Goal: Task Accomplishment & Management: Manage account settings

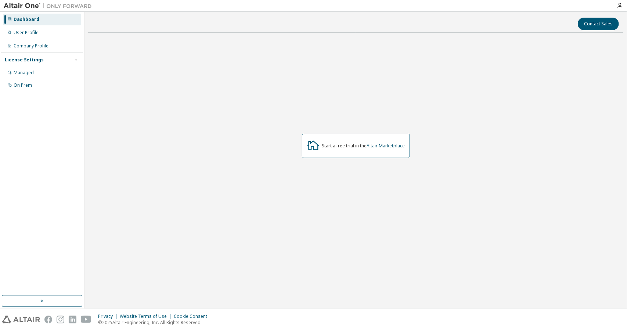
click at [552, 128] on div "Start a free trial in the Altair Marketplace" at bounding box center [355, 146] width 535 height 214
click at [13, 48] on div "Company Profile" at bounding box center [42, 46] width 78 height 12
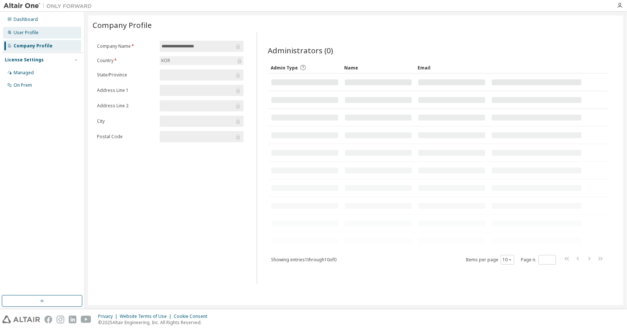
click at [36, 34] on div "User Profile" at bounding box center [26, 33] width 25 height 6
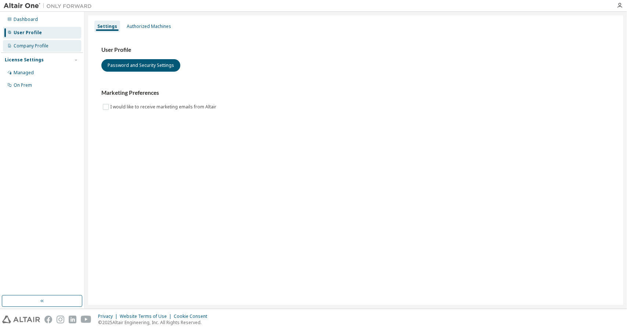
click at [38, 47] on div "Company Profile" at bounding box center [31, 46] width 35 height 6
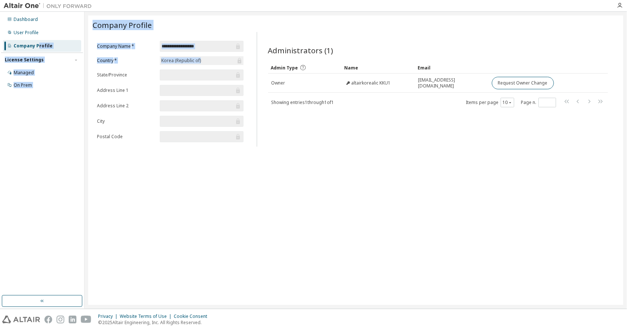
drag, startPoint x: 38, startPoint y: 47, endPoint x: 225, endPoint y: 62, distance: 187.8
click at [225, 62] on div "**********" at bounding box center [313, 160] width 627 height 297
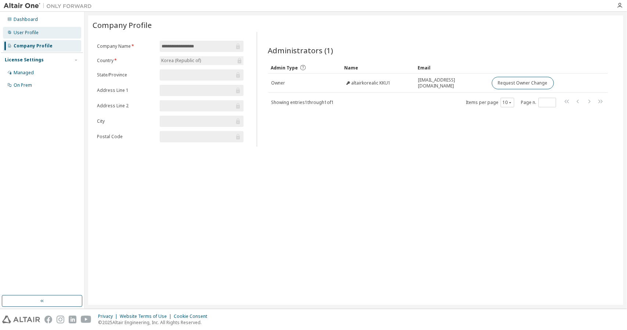
click at [32, 37] on div "User Profile" at bounding box center [42, 33] width 78 height 12
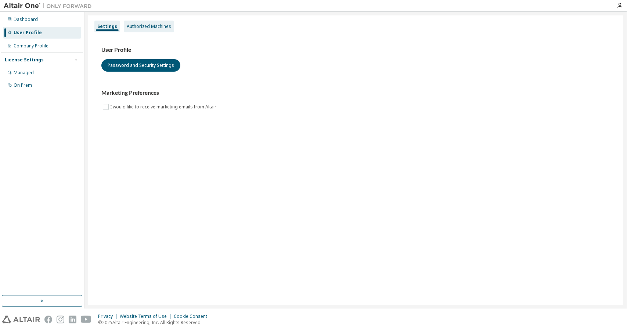
click at [135, 25] on div "Authorized Machines" at bounding box center [149, 26] width 44 height 6
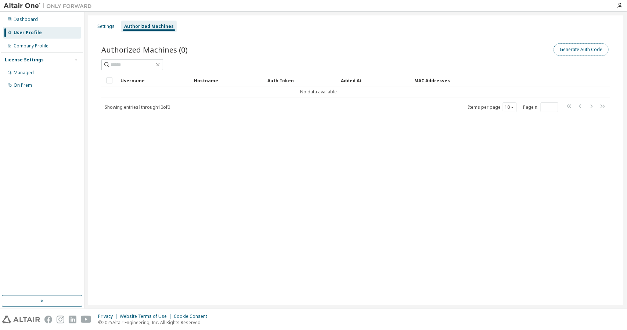
click at [572, 46] on button "Generate Auth Code" at bounding box center [580, 49] width 55 height 12
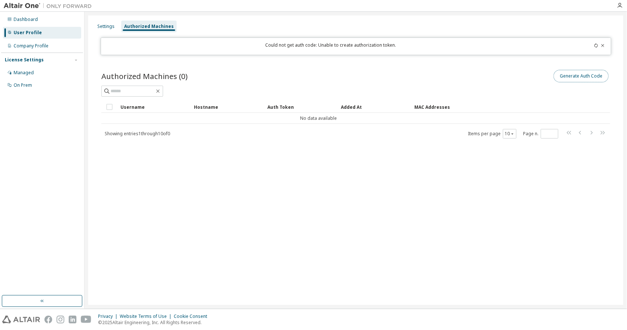
click at [565, 70] on button "Generate Auth Code" at bounding box center [580, 76] width 55 height 12
click at [61, 22] on div "Dashboard" at bounding box center [42, 20] width 78 height 12
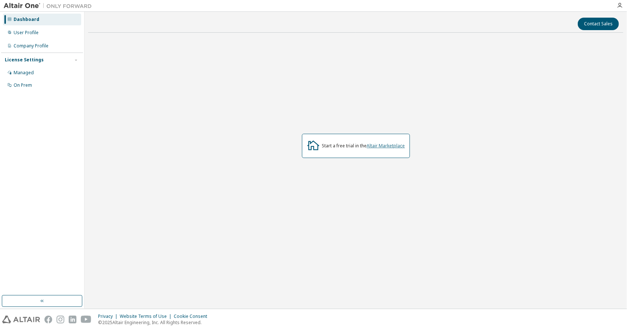
click at [391, 146] on link "Altair Marketplace" at bounding box center [386, 145] width 38 height 6
drag, startPoint x: 43, startPoint y: 33, endPoint x: 40, endPoint y: 71, distance: 38.3
click at [40, 71] on div "Dashboard User Profile Company Profile License Settings Managed On Prem" at bounding box center [42, 52] width 82 height 79
click at [40, 71] on div "Managed" at bounding box center [42, 73] width 78 height 12
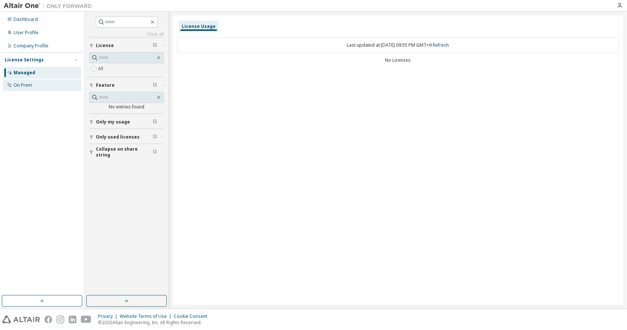
click at [41, 83] on div "On Prem" at bounding box center [42, 85] width 78 height 12
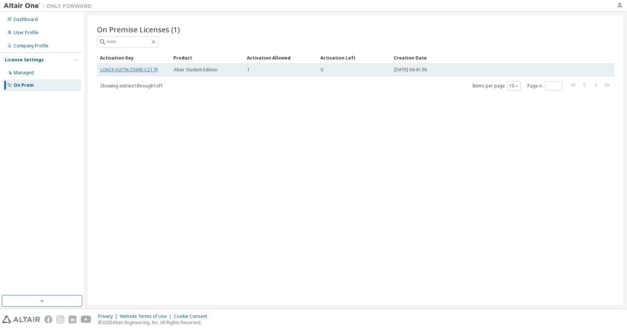
click at [104, 68] on link "LOKCK-H2JTN-ZSMJE-CZ17R" at bounding box center [129, 69] width 58 height 6
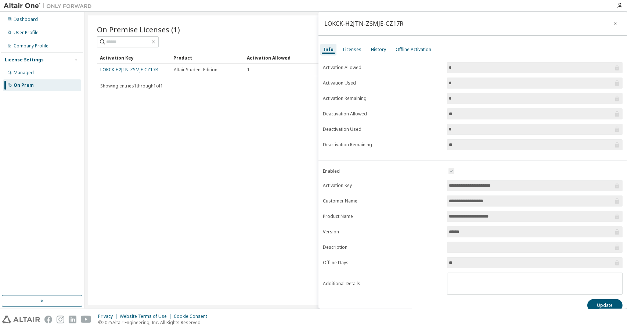
drag, startPoint x: 104, startPoint y: 68, endPoint x: 101, endPoint y: 100, distance: 32.4
click at [101, 100] on div "On Premise Licenses (1) Clear Load Save Save As Field Operator Value Select fil…" at bounding box center [355, 159] width 535 height 289
drag, startPoint x: 99, startPoint y: 69, endPoint x: 156, endPoint y: 73, distance: 56.3
click at [156, 73] on td "LOKCK-H2JTN-ZSMJE-CZ17R" at bounding box center [133, 70] width 73 height 12
copy link "LOKCK-H2JTN-ZSMJE-CZ17R"
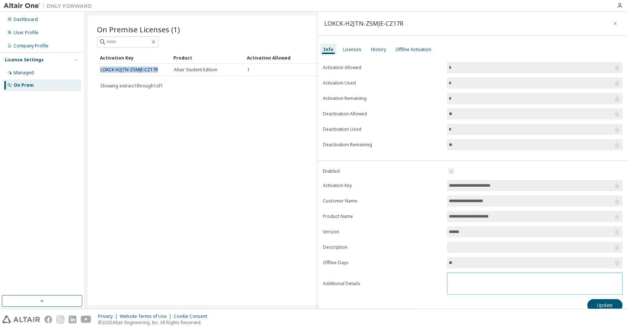
scroll to position [5, 0]
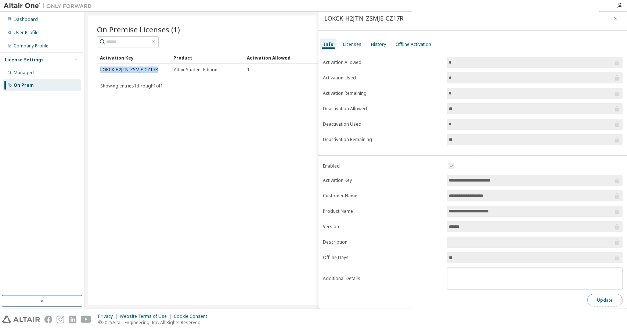
click at [599, 295] on button "Update" at bounding box center [604, 300] width 35 height 12
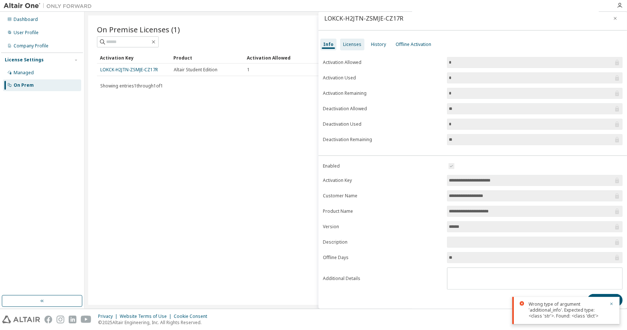
click at [355, 43] on div "Licenses" at bounding box center [352, 44] width 18 height 6
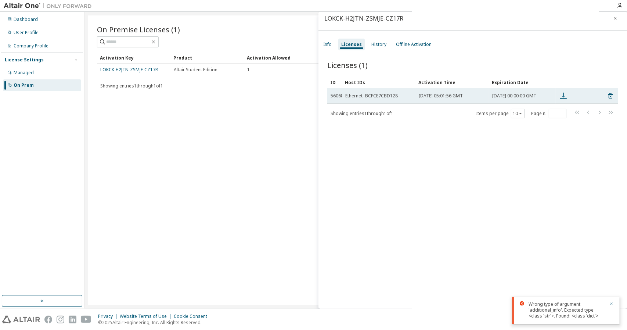
click at [566, 97] on icon at bounding box center [563, 95] width 9 height 9
